Goal: Task Accomplishment & Management: Manage account settings

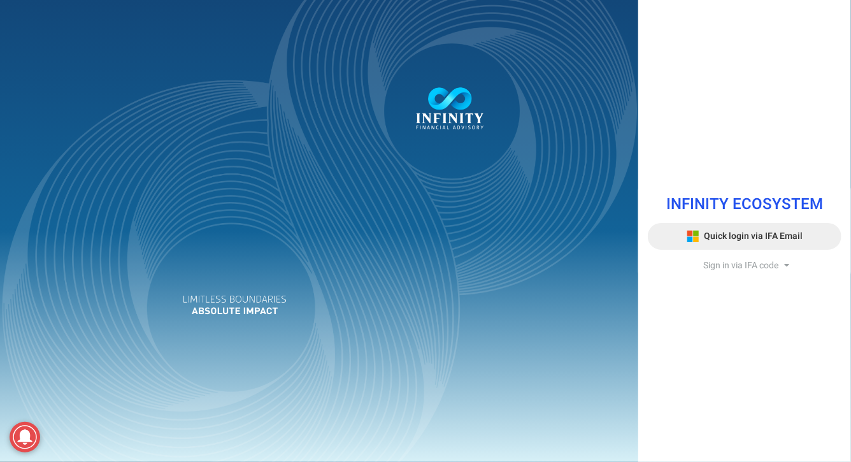
click at [720, 238] on span "Quick login via IFA Email" at bounding box center [754, 235] width 99 height 13
click at [680, 220] on div "INFINITY ECOSYSTEM" at bounding box center [745, 209] width 194 height 26
click at [682, 229] on button "Quick login via IFA Email" at bounding box center [745, 236] width 194 height 27
